Goal: Check status: Check status

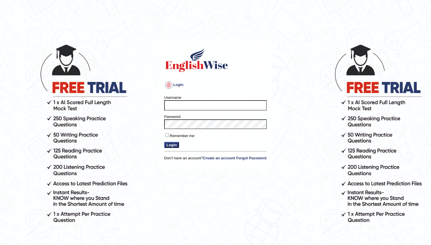
type input "bunbury6230_AC"
click at [179, 142] on button "Login" at bounding box center [171, 145] width 15 height 6
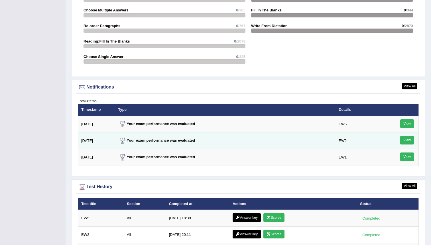
scroll to position [698, 0]
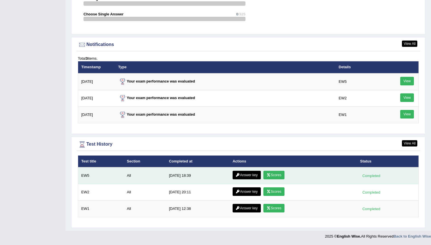
click at [273, 175] on link "Scores" at bounding box center [273, 175] width 21 height 9
